Goal: Navigation & Orientation: Find specific page/section

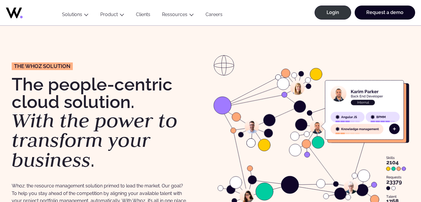
scroll to position [8, 0]
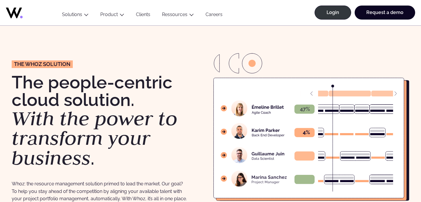
click at [139, 14] on link "Clients" at bounding box center [143, 16] width 26 height 8
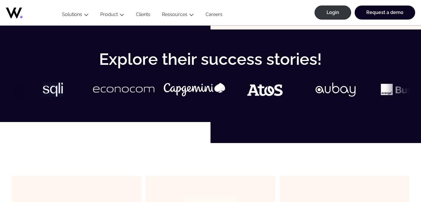
scroll to position [241, 0]
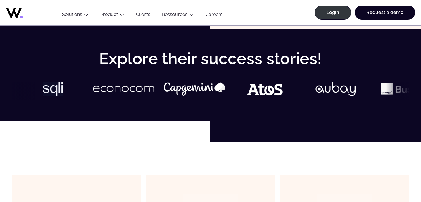
click at [391, 84] on div at bounding box center [210, 91] width 397 height 18
click at [399, 97] on div at bounding box center [210, 91] width 397 height 18
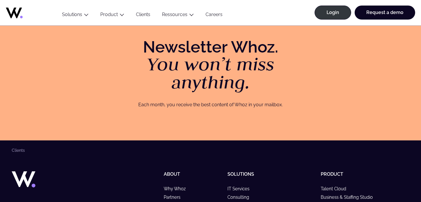
scroll to position [854, 0]
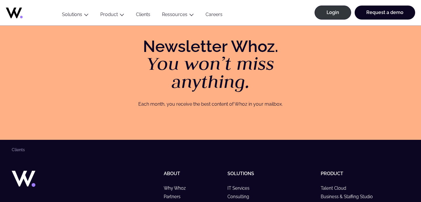
click at [16, 19] on link at bounding box center [29, 14] width 47 height 21
